Goal: Transaction & Acquisition: Purchase product/service

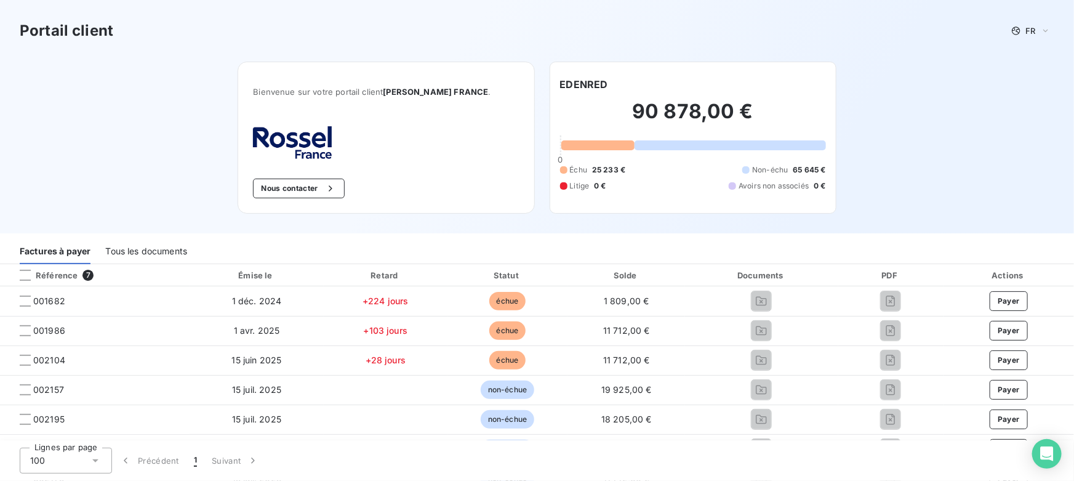
click at [313, 222] on div "Bienvenue sur votre portail client ROSSEL FRANCE . Nous contacter EDENRED 90 87…" at bounding box center [536, 148] width 637 height 172
click at [177, 248] on div "Tous les documents" at bounding box center [146, 251] width 82 height 26
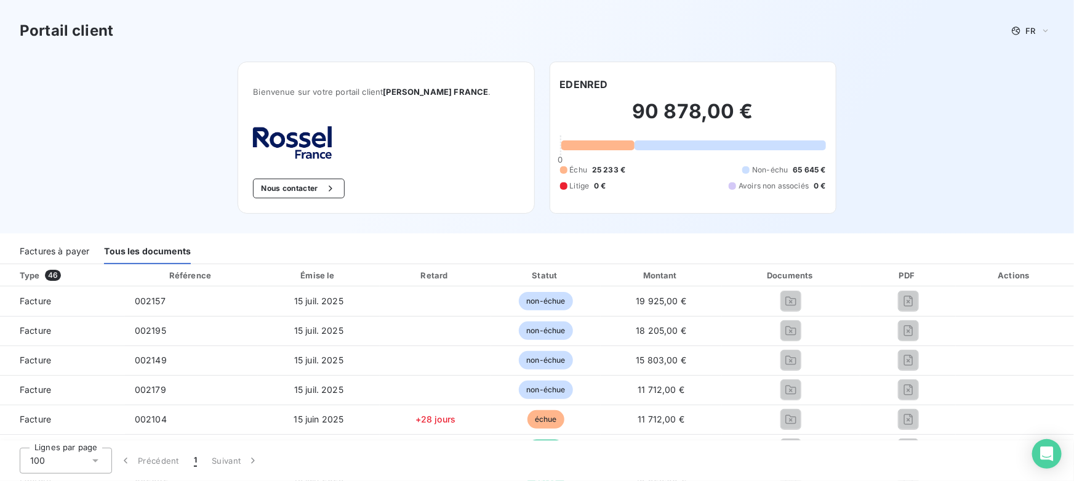
click at [63, 249] on div "Factures à payer" at bounding box center [55, 251] width 70 height 26
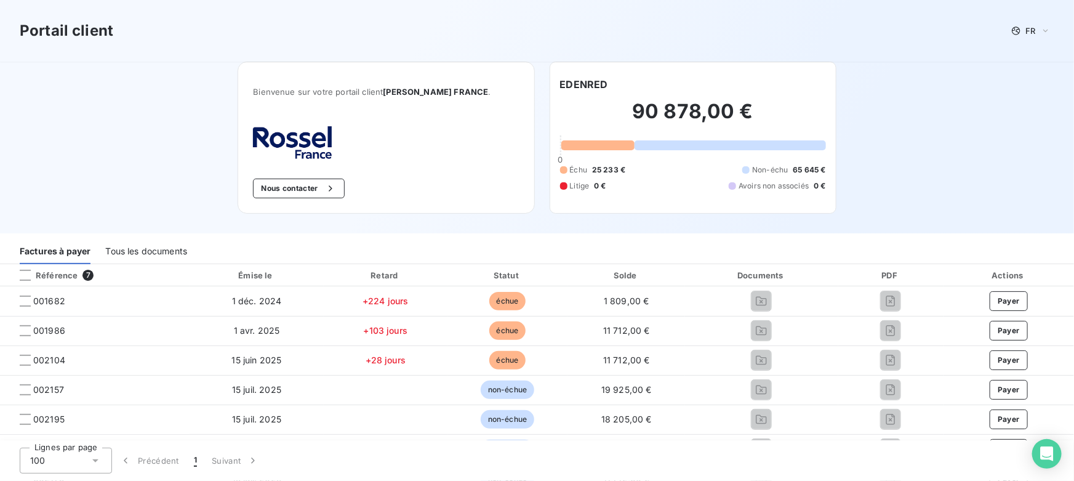
scroll to position [55, 0]
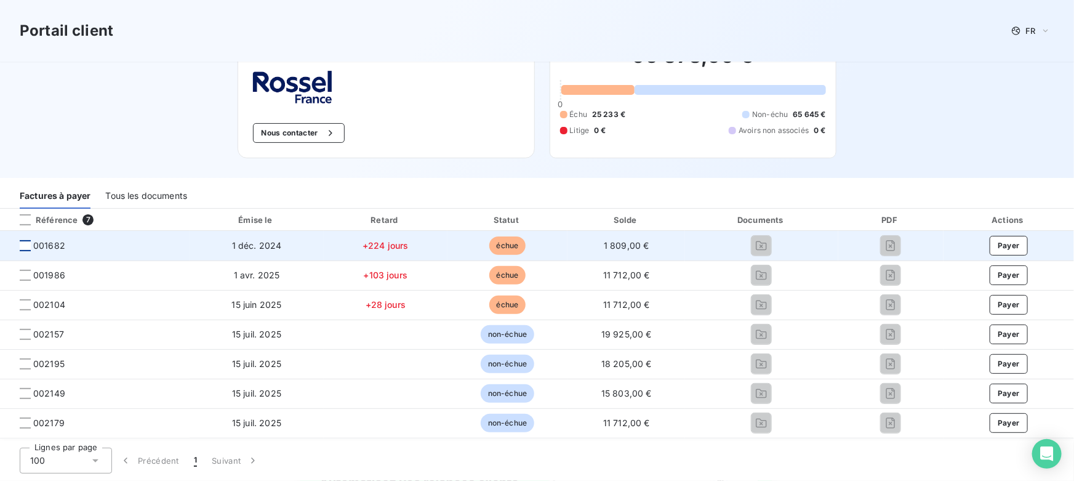
click at [26, 244] on div at bounding box center [25, 245] width 11 height 11
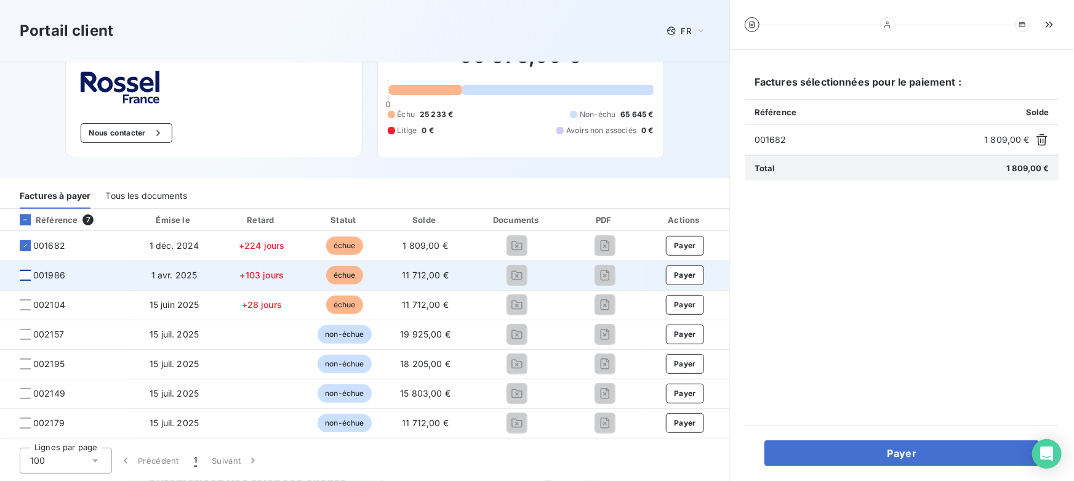
click at [26, 273] on div at bounding box center [25, 275] width 11 height 11
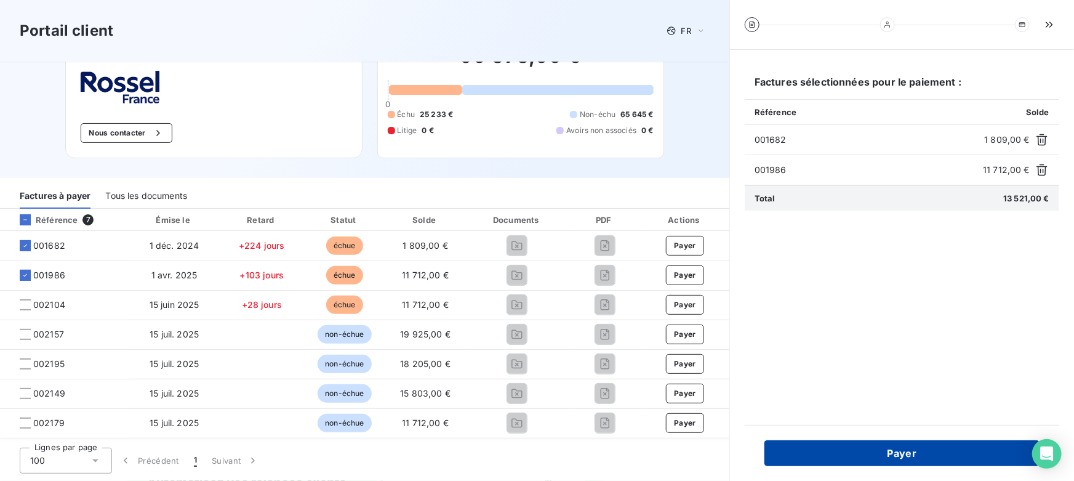
click at [814, 453] on button "Payer" at bounding box center [901, 453] width 275 height 26
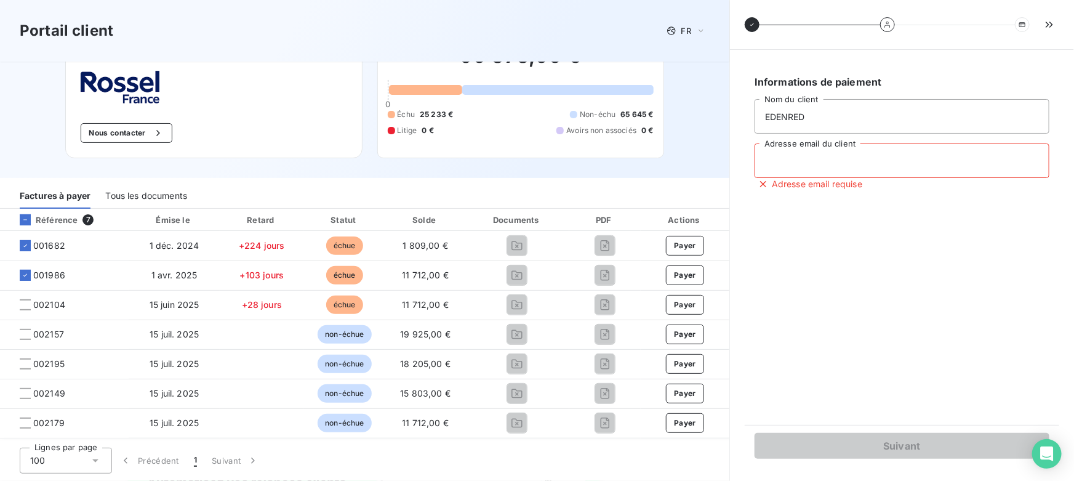
click at [785, 164] on input "Adresse email du client" at bounding box center [901, 160] width 295 height 34
type input "valentin@leanpay.fr"
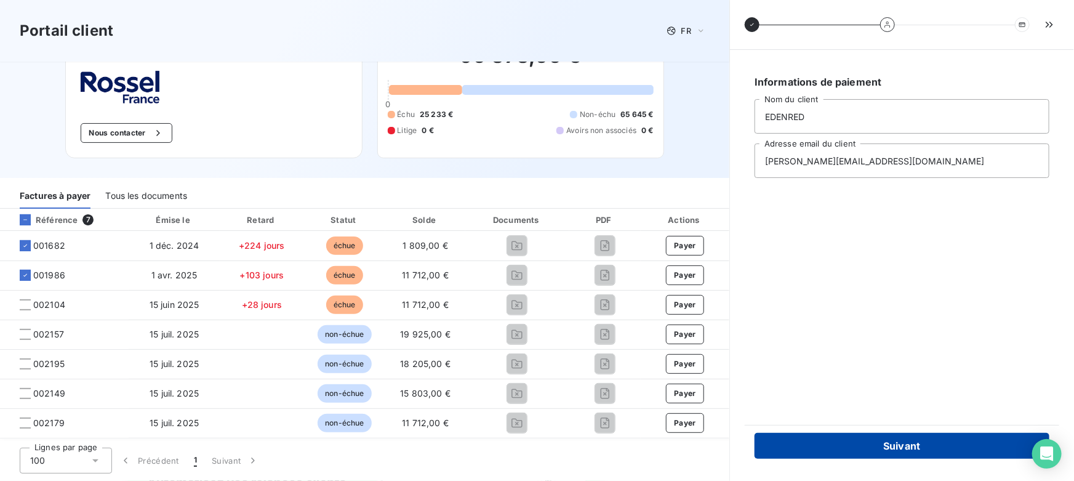
click at [845, 446] on button "Suivant" at bounding box center [901, 446] width 295 height 26
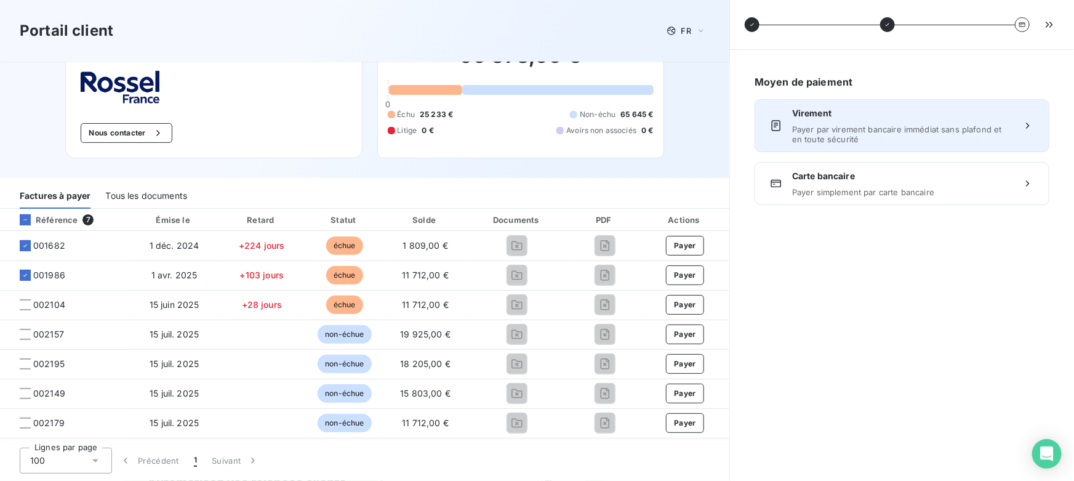
click at [818, 122] on div "Virement Payer par virement bancaire immédiat sans plafond et en toute sécurité" at bounding box center [902, 125] width 220 height 37
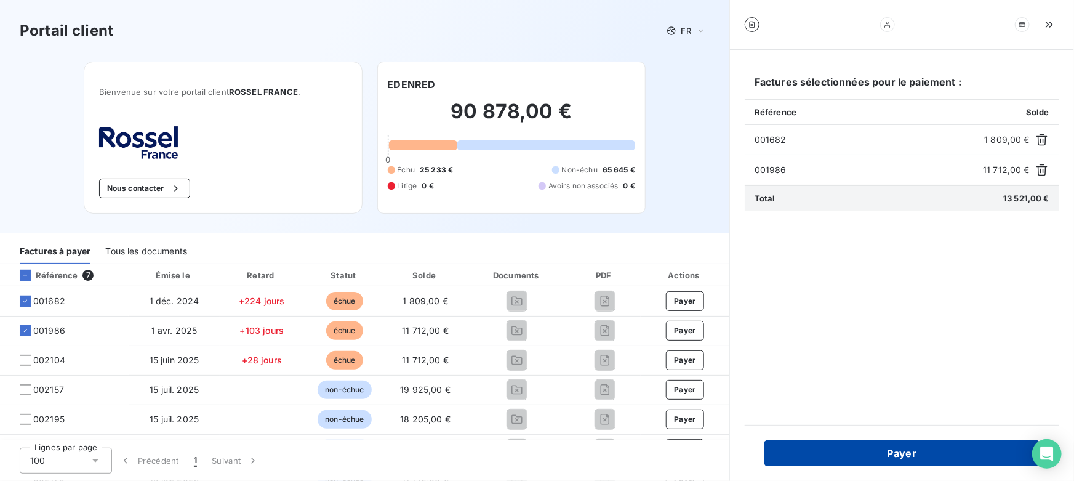
click at [831, 450] on button "Payer" at bounding box center [901, 453] width 275 height 26
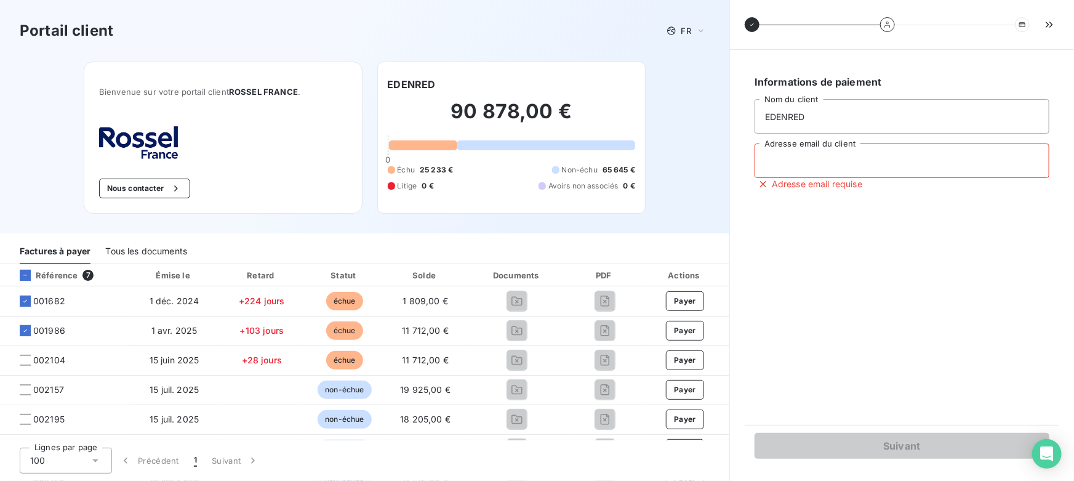
click at [797, 155] on input "Adresse email du client" at bounding box center [901, 160] width 295 height 34
type input "valentin@leanpay.fr"
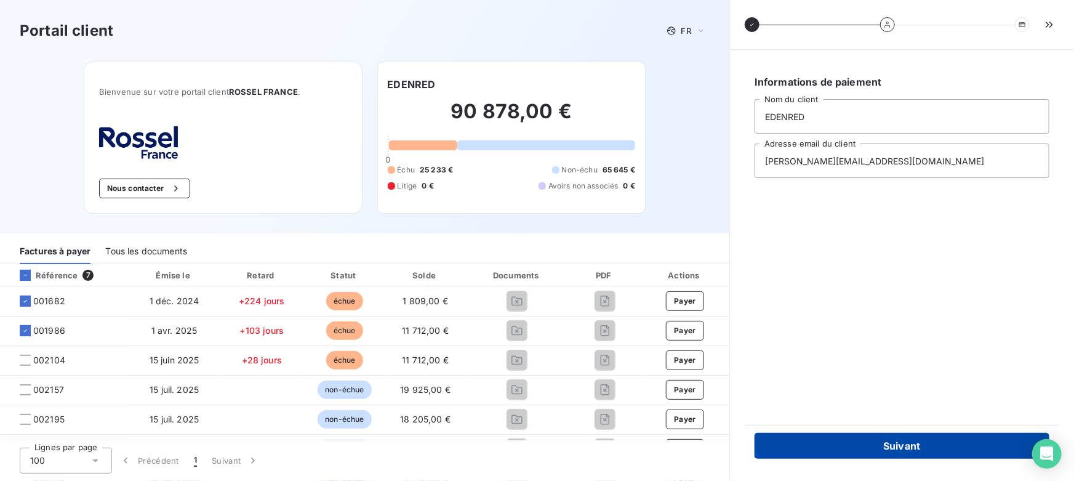
click at [836, 447] on button "Suivant" at bounding box center [901, 446] width 295 height 26
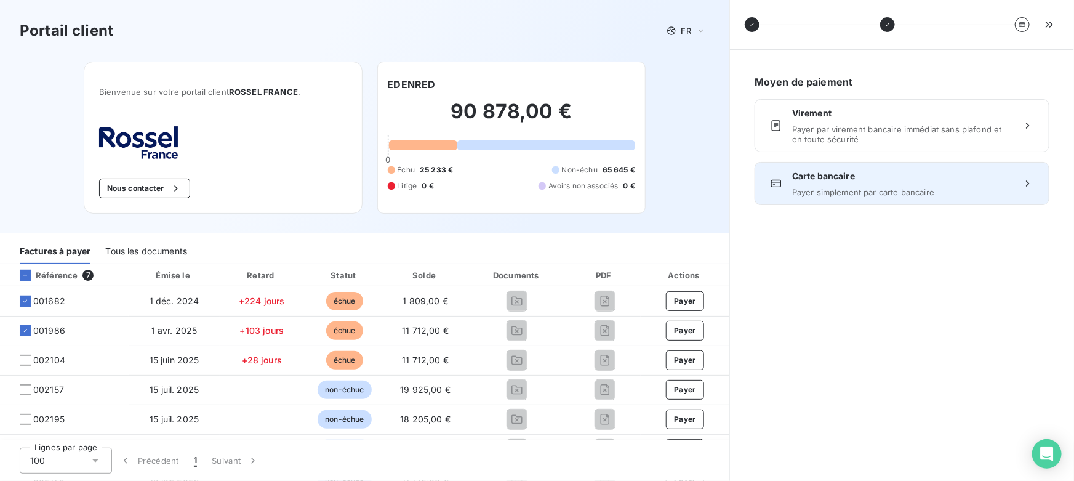
click at [815, 185] on div "Carte bancaire Payer simplement par carte bancaire" at bounding box center [902, 183] width 220 height 27
